Goal: Task Accomplishment & Management: Use online tool/utility

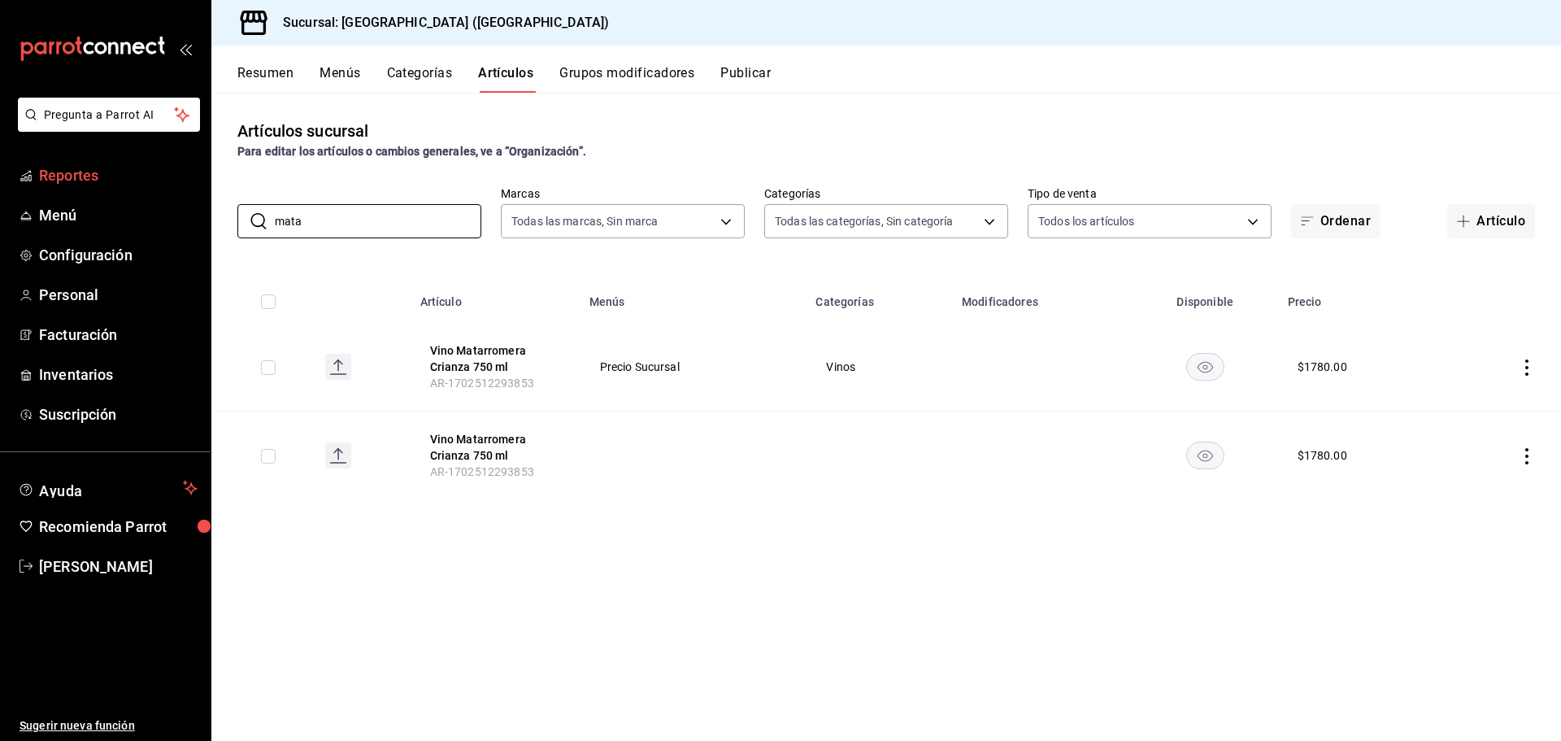
drag, startPoint x: 69, startPoint y: 210, endPoint x: 84, endPoint y: 165, distance: 47.1
click at [69, 210] on span "Menú" at bounding box center [118, 215] width 159 height 22
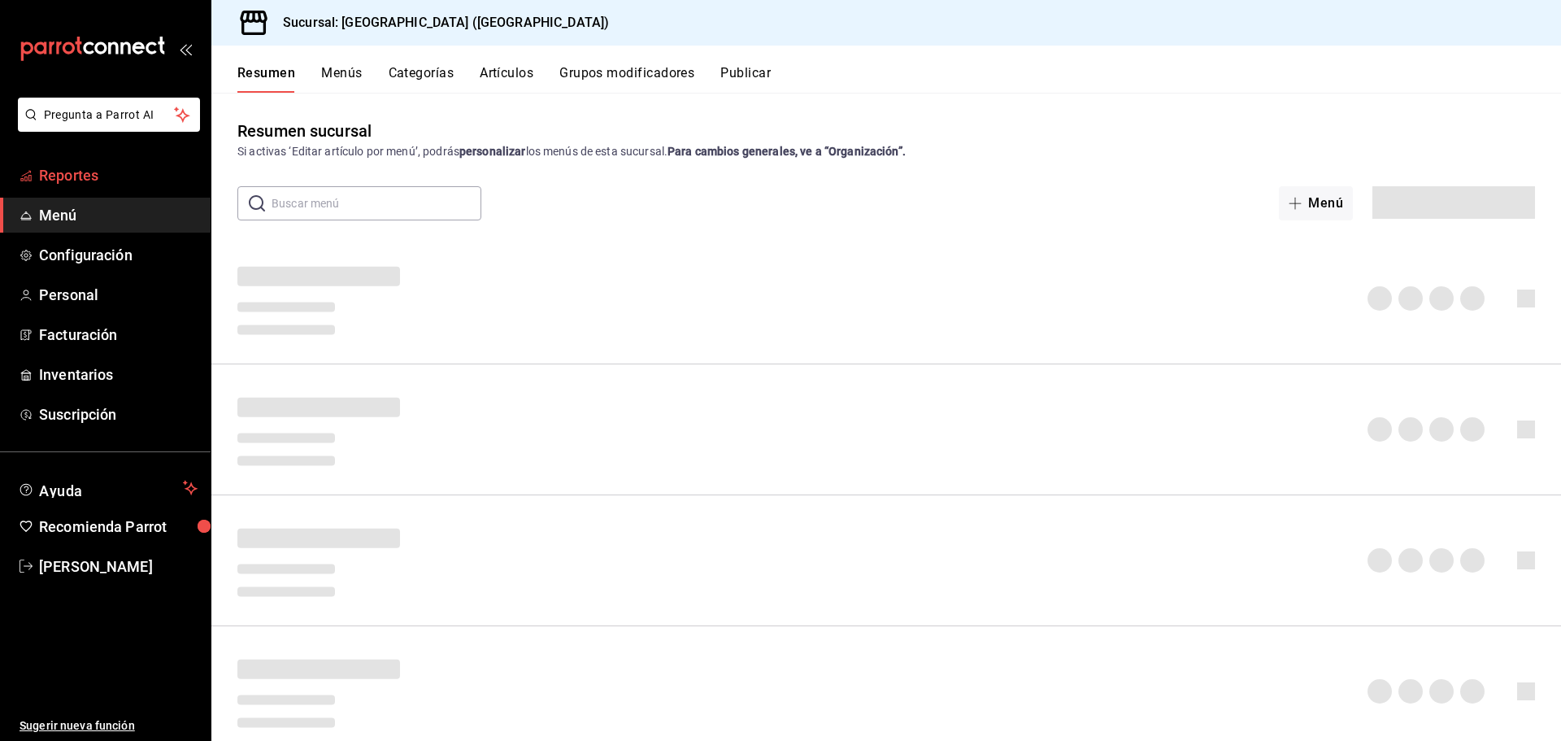
click at [84, 164] on span "Reportes" at bounding box center [118, 175] width 159 height 22
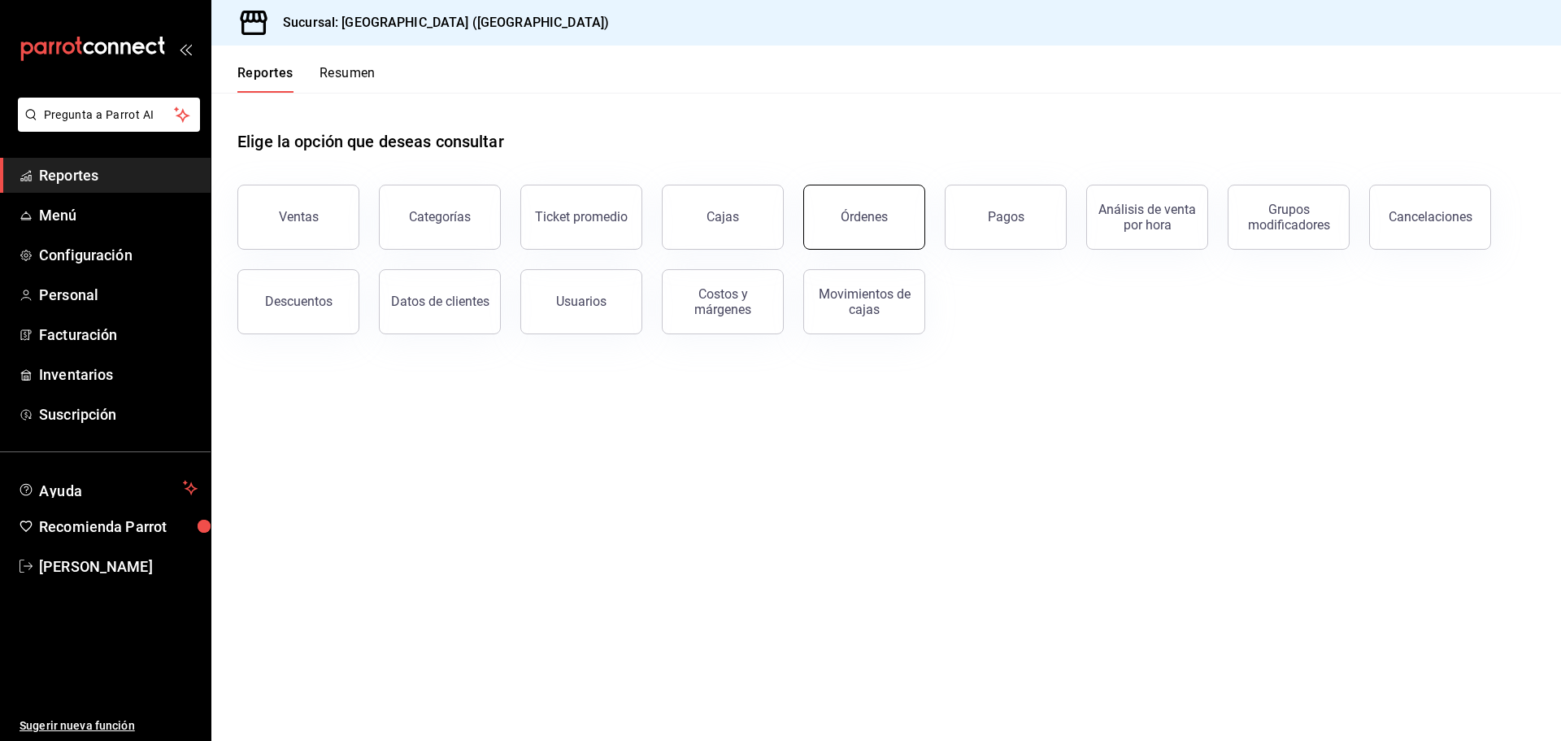
click at [885, 219] on div "Órdenes" at bounding box center [864, 216] width 47 height 15
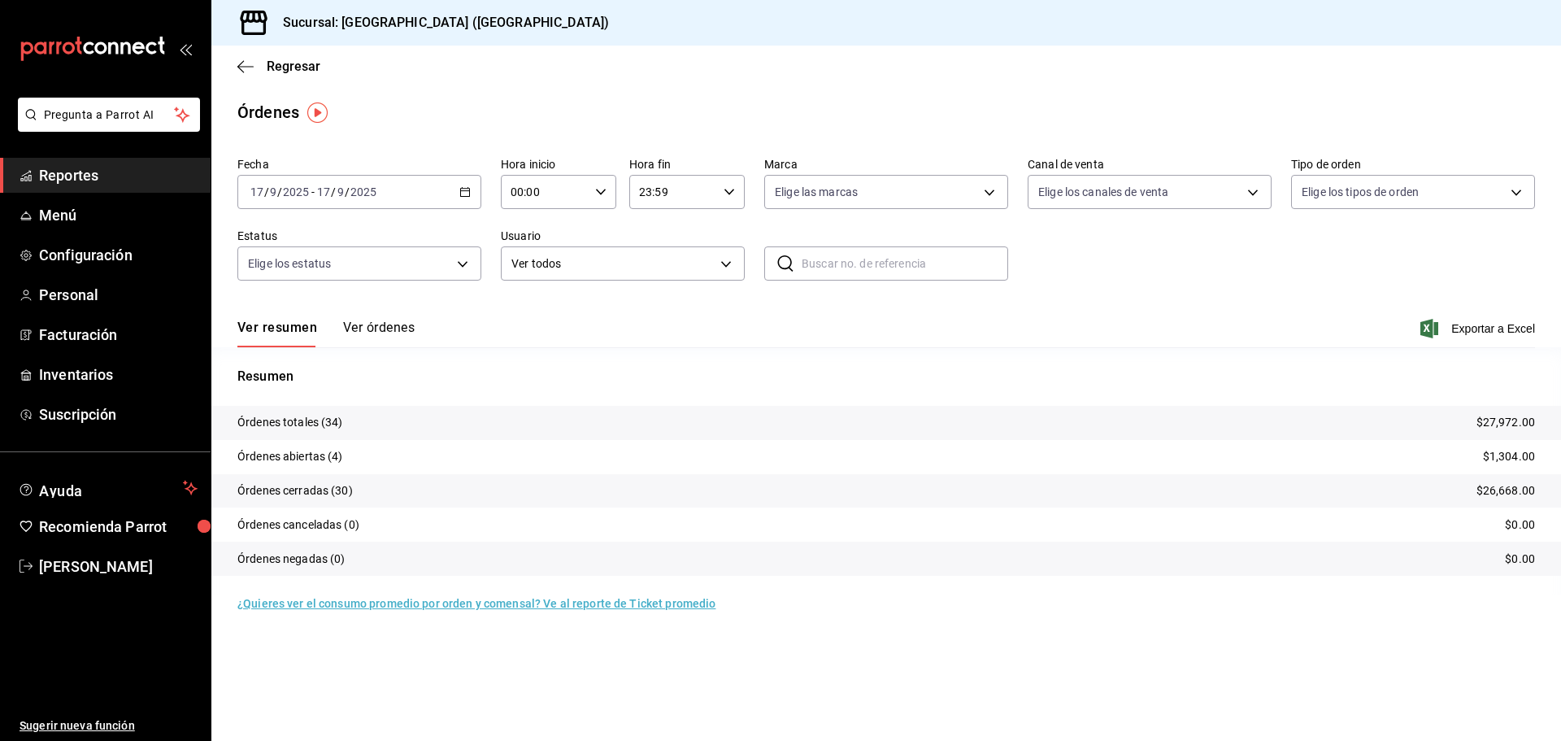
click at [470, 193] on \(Stroke\) "button" at bounding box center [465, 192] width 10 height 9
click at [293, 277] on span "Ayer" at bounding box center [314, 277] width 126 height 17
click at [1500, 333] on span "Exportar a Excel" at bounding box center [1479, 329] width 111 height 20
